Goal: Transaction & Acquisition: Book appointment/travel/reservation

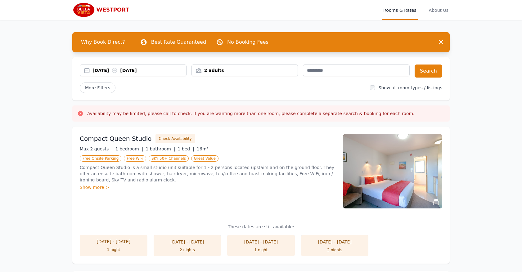
click at [112, 70] on div "[DATE] [DATE]" at bounding box center [140, 70] width 94 height 6
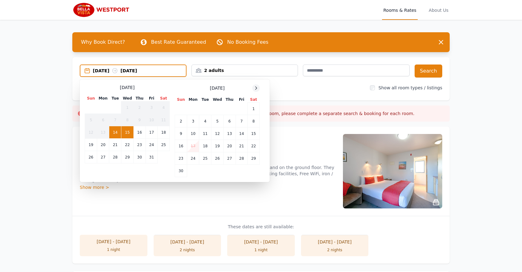
click at [256, 88] on icon at bounding box center [256, 88] width 5 height 5
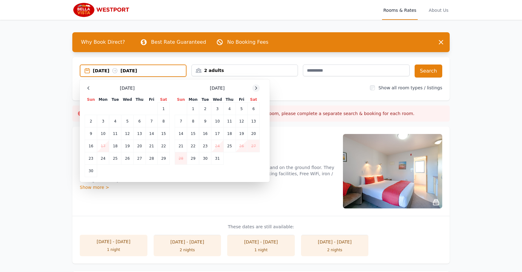
click at [255, 88] on icon at bounding box center [256, 88] width 5 height 5
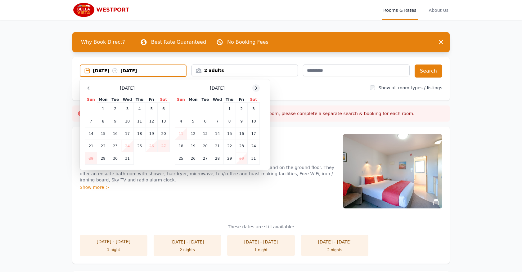
click at [255, 88] on icon at bounding box center [256, 88] width 5 height 5
click at [193, 158] on td "30" at bounding box center [193, 158] width 12 height 12
click at [204, 158] on td "31" at bounding box center [205, 158] width 12 height 12
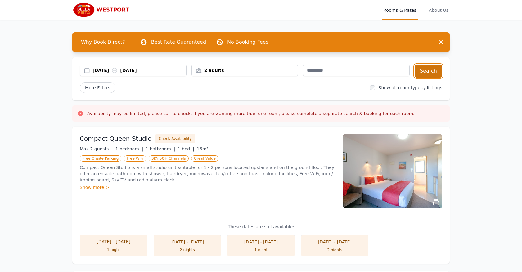
click at [429, 72] on button "Search" at bounding box center [429, 71] width 28 height 13
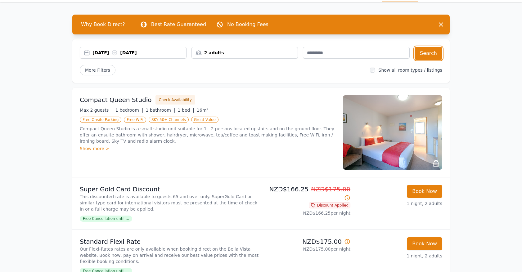
scroll to position [43, 0]
